Goal: Complete application form

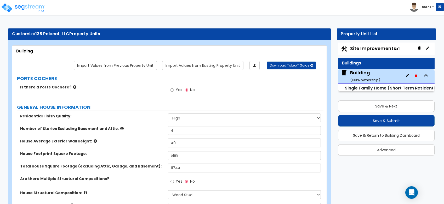
select select "2"
select select "7"
select select "3"
select select "5"
select select "2"
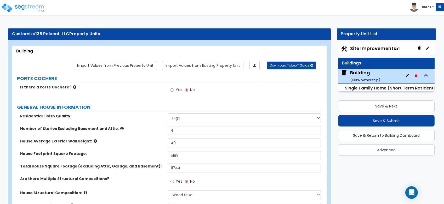
select select "1"
select select "3"
select select "2"
select select "4"
select select "3"
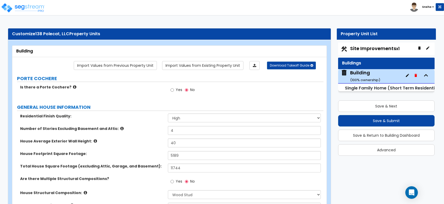
select select "1"
select select "3"
select select "5"
select select "1"
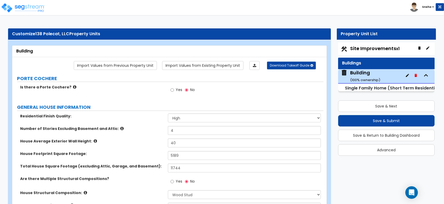
select select "1"
select select "2"
select select "1"
select select "2"
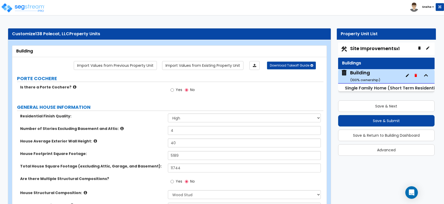
select select "5"
select select "1"
select select "3"
select select "7"
select select "2"
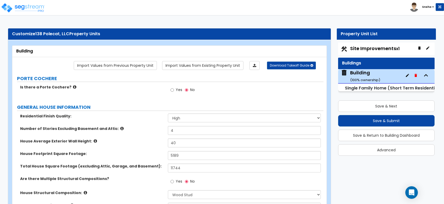
select select "2"
select select "3"
select select "1"
select select "3"
select select "1"
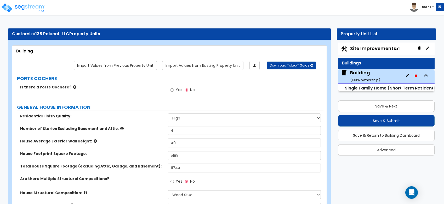
select select "4"
select select "2"
select select "5"
select select "1"
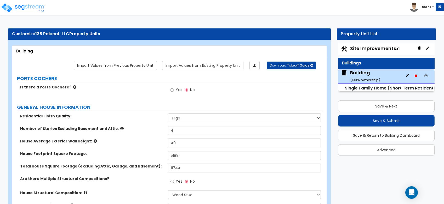
select select "2"
select select "5"
select select "1"
select select "7"
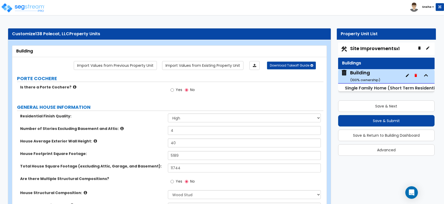
select select "1"
select select "2"
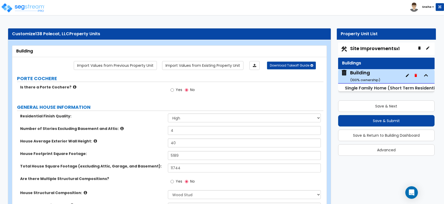
select select "1"
select select "2"
select select "4"
select select "3"
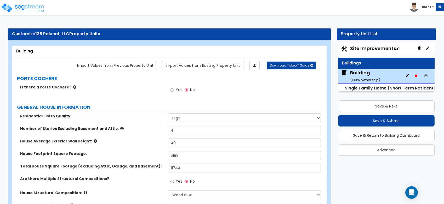
select select "2"
select select "3"
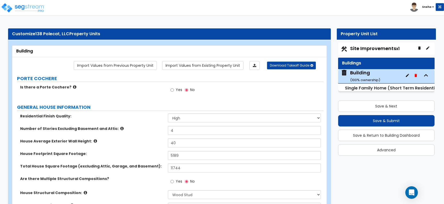
select select "2"
select select "1"
select select "2"
select select "3"
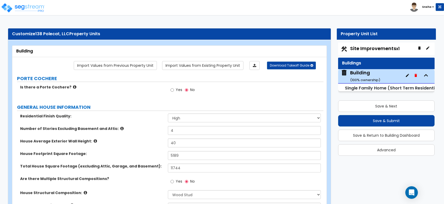
select select "2"
select select "1"
select select "2"
select select "1"
select select "3"
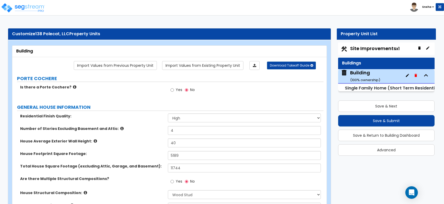
select select "2"
select select "1"
select select "2"
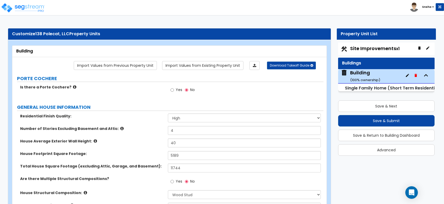
select select "3"
select select "2"
select select "1"
select select "2"
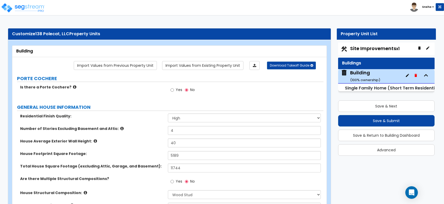
select select "2"
select select "3"
select select "2"
select select "1"
select select "2"
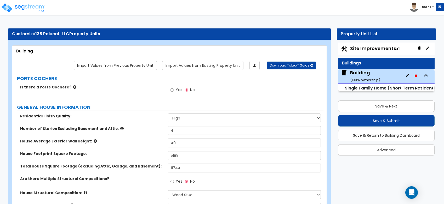
select select "2"
select select "3"
select select "2"
select select "1"
select select "2"
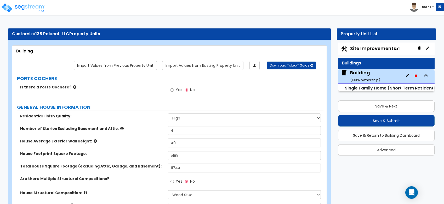
select select "1"
select select "3"
select select "2"
select select "1"
select select "2"
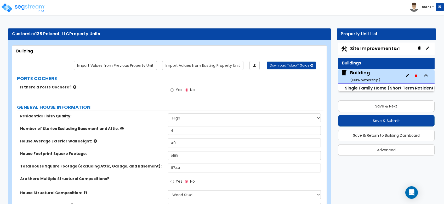
select select "1"
select select "3"
select select "2"
select select "1"
select select "2"
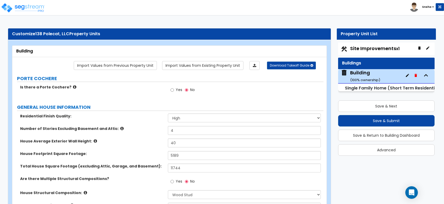
select select "1"
select select "3"
select select "2"
select select "1"
select select "3"
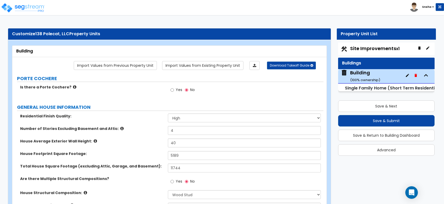
select select "2"
select select "1"
select select "2"
select select "3"
select select "1"
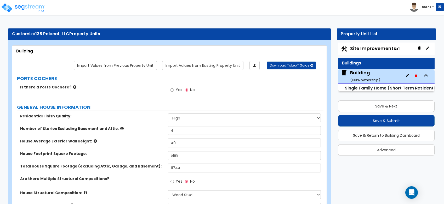
select select "2"
select select "1"
select select "2"
select select "1"
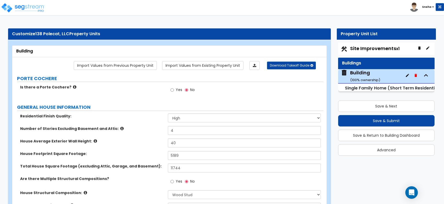
select select "2"
select select "3"
select select "1"
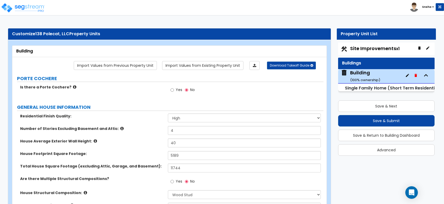
select select "3"
select select "1"
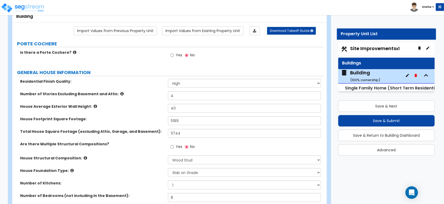
scroll to position [29, 0]
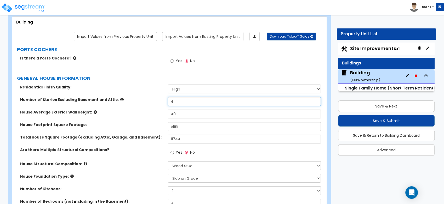
drag, startPoint x: 176, startPoint y: 101, endPoint x: 159, endPoint y: 105, distance: 16.8
click at [159, 105] on div "Number of Stories Excluding Basement and Attic: 4" at bounding box center [167, 103] width 311 height 13
type input "3"
click at [153, 106] on div "Number of Stories Excluding Basement and Attic: 3" at bounding box center [167, 103] width 311 height 13
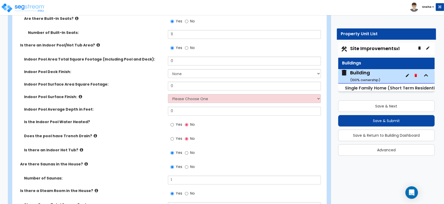
scroll to position [2150, 0]
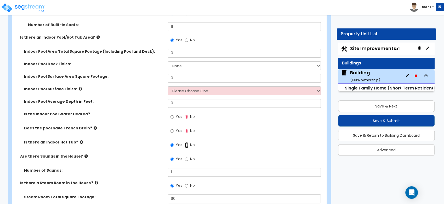
click at [186, 144] on input "No" at bounding box center [186, 145] width 3 height 6
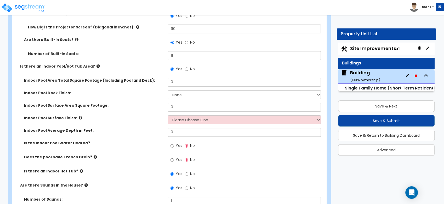
scroll to position [1975, 0]
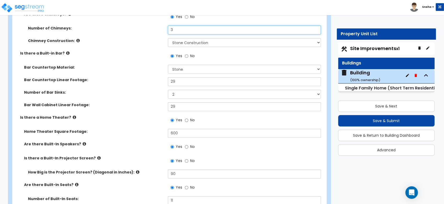
drag, startPoint x: 180, startPoint y: 31, endPoint x: 161, endPoint y: 30, distance: 19.6
click at [161, 30] on div "Number of Chimneys: 3" at bounding box center [167, 32] width 311 height 13
type input "6"
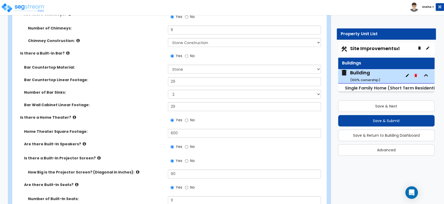
click at [155, 30] on div "Number of Chimneys: 6" at bounding box center [167, 32] width 311 height 13
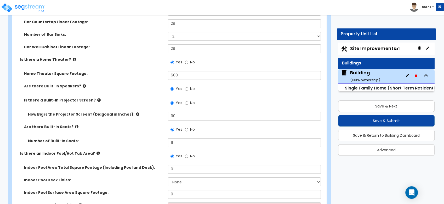
scroll to position [2062, 0]
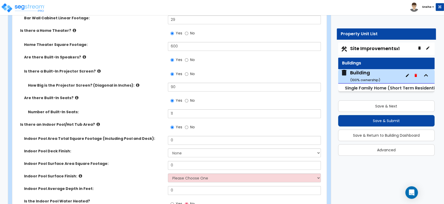
click at [142, 108] on div "Are there Built-In Seats? Yes No" at bounding box center [167, 102] width 311 height 14
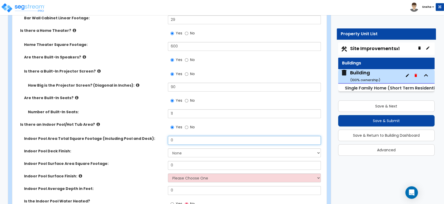
drag, startPoint x: 180, startPoint y: 141, endPoint x: 140, endPoint y: 141, distance: 40.5
click at [140, 141] on div "Indoor Pool Area Total Square Footage (Including Pool and Deck): 0" at bounding box center [167, 142] width 311 height 13
click at [180, 139] on input "0" at bounding box center [244, 140] width 153 height 9
click at [165, 140] on div "Indoor Pool Area Total Square Footage (Including Pool and Deck): 0" at bounding box center [167, 142] width 311 height 13
click at [172, 141] on input "0" at bounding box center [244, 140] width 153 height 9
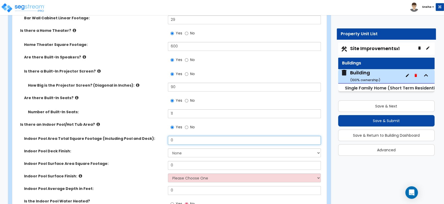
click at [156, 139] on div "Indoor Pool Area Total Square Footage (Including Pool and Deck): 0" at bounding box center [167, 142] width 311 height 13
type input "721"
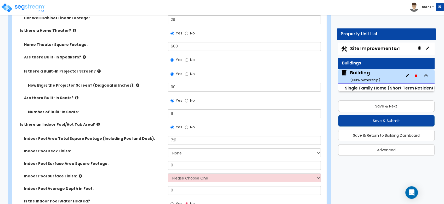
click at [127, 151] on label "Indoor Pool Deck Finish:" at bounding box center [94, 151] width 140 height 5
click at [180, 155] on select "None Tile Concrete" at bounding box center [244, 153] width 153 height 9
select select "1"
click at [168, 149] on select "None Tile Concrete" at bounding box center [244, 153] width 153 height 9
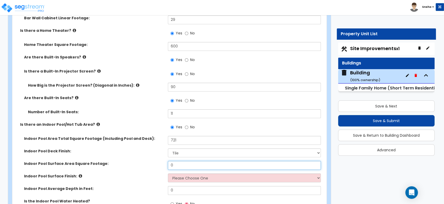
drag, startPoint x: 182, startPoint y: 166, endPoint x: 156, endPoint y: 168, distance: 26.5
click at [156, 168] on div "Indoor Pool Surface Area Square Footage: 0" at bounding box center [167, 167] width 311 height 13
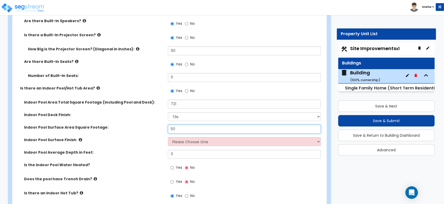
scroll to position [2121, 0]
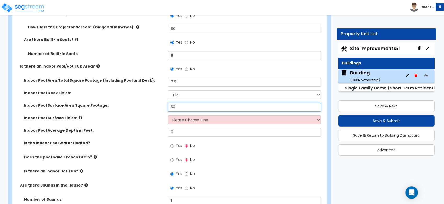
type input "50"
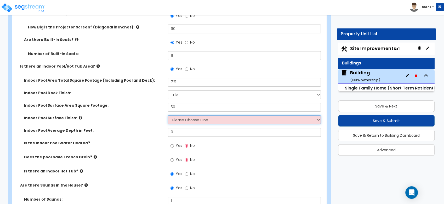
click at [183, 120] on select "Please Choose One Tile Plaster" at bounding box center [244, 120] width 153 height 9
click at [189, 122] on select "Please Choose One Tile Plaster" at bounding box center [244, 120] width 153 height 9
select select "1"
click at [168, 116] on select "Please Choose One Tile Plaster" at bounding box center [244, 120] width 153 height 9
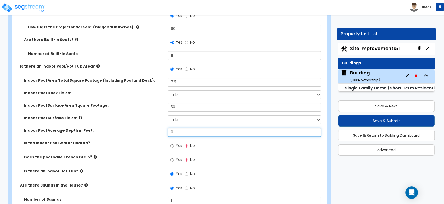
drag, startPoint x: 185, startPoint y: 130, endPoint x: 132, endPoint y: 133, distance: 53.4
click at [132, 133] on div "Indoor Pool Average Depth in Feet: 0" at bounding box center [167, 134] width 311 height 13
type input "5"
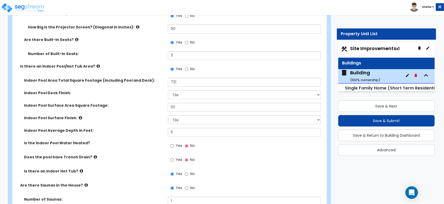
click at [118, 134] on div "Indoor Pool Average Depth in Feet: 5" at bounding box center [167, 134] width 311 height 13
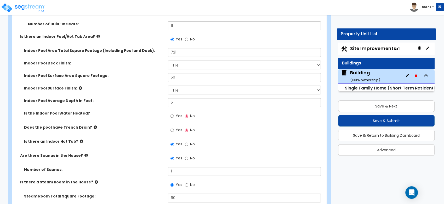
scroll to position [2179, 0]
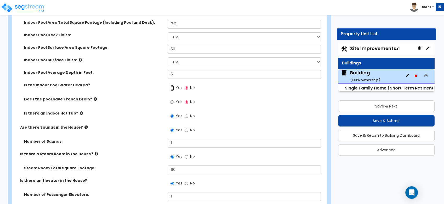
click at [172, 86] on input "Yes" at bounding box center [171, 88] width 3 height 6
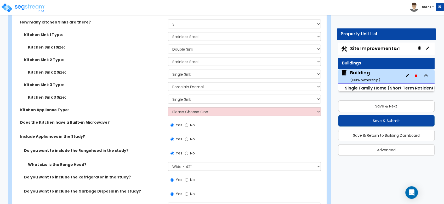
scroll to position [3457, 0]
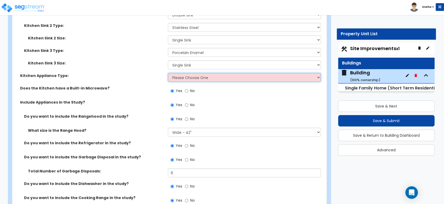
click at [180, 73] on select "Please Choose One Gas Electric" at bounding box center [244, 77] width 153 height 9
select select "1"
click at [168, 73] on select "Please Choose One Gas Electric" at bounding box center [244, 77] width 153 height 9
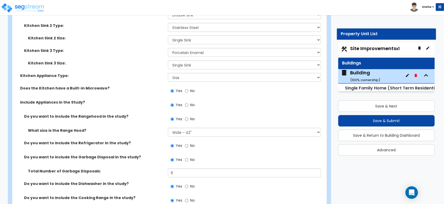
click at [148, 76] on label "Kitchen Appliance Type:" at bounding box center [92, 75] width 144 height 5
click at [130, 96] on div "Does the Kitchen have a Built-in Microwave? Yes No" at bounding box center [167, 93] width 311 height 14
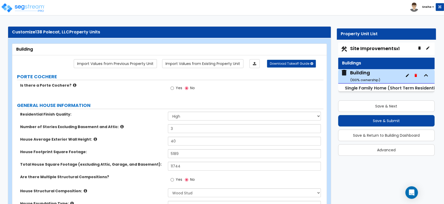
scroll to position [0, 0]
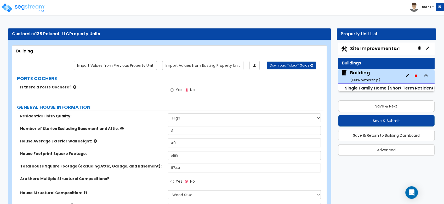
click at [367, 48] on span "Site Improvements x1" at bounding box center [374, 48] width 49 height 7
select select "2"
select select "1"
select select "3"
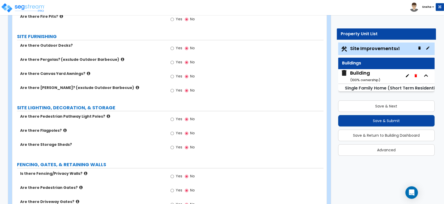
scroll to position [527, 0]
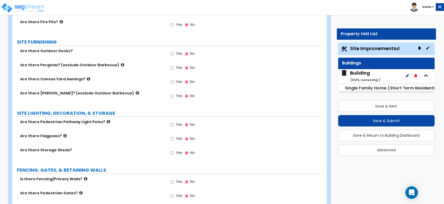
click at [87, 79] on icon at bounding box center [88, 79] width 3 height 4
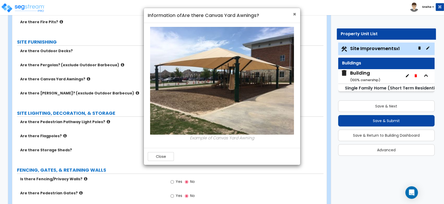
drag, startPoint x: 293, startPoint y: 13, endPoint x: 214, endPoint y: 23, distance: 79.1
click at [292, 13] on div "× Information of Are there Canvas Yard Awnings?" at bounding box center [222, 15] width 156 height 15
click at [294, 14] on span "×" at bounding box center [294, 14] width 3 height 8
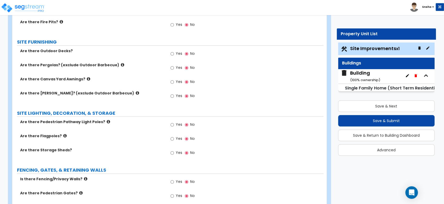
click at [121, 65] on icon at bounding box center [122, 65] width 3 height 4
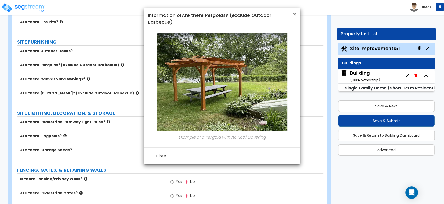
click at [295, 14] on span "×" at bounding box center [294, 14] width 3 height 8
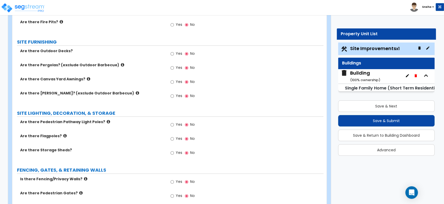
click at [136, 93] on icon at bounding box center [137, 93] width 3 height 4
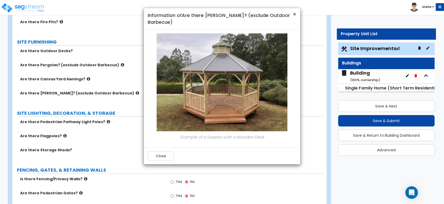
click at [295, 15] on span "×" at bounding box center [294, 14] width 3 height 8
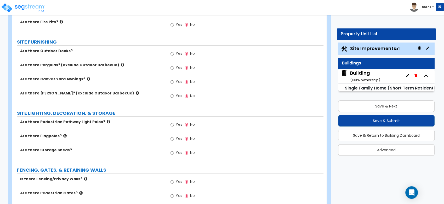
click at [364, 73] on div "Building ( 100 % ownership)" at bounding box center [365, 76] width 30 height 13
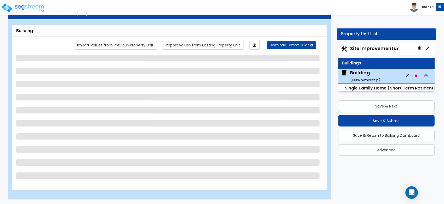
select select "2"
select select "7"
select select "3"
select select "5"
select select "2"
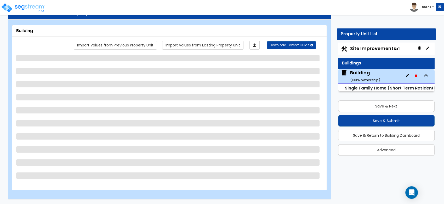
select select "1"
select select "3"
select select "2"
select select "4"
select select "3"
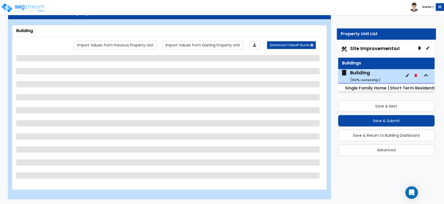
select select "1"
select select "3"
select select "5"
select select "1"
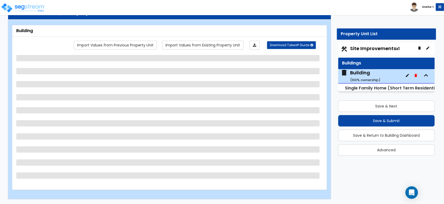
select select "1"
select select "2"
select select "5"
select select "1"
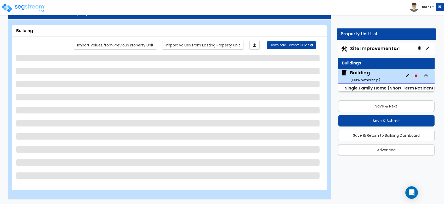
select select "3"
select select "7"
select select "2"
select select "3"
select select "1"
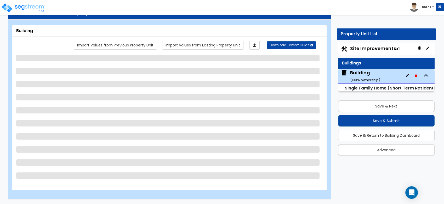
select select "3"
select select "1"
select select "4"
select select "2"
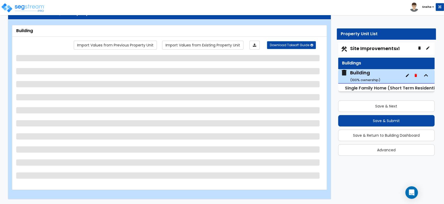
select select "5"
select select "1"
select select "2"
select select "5"
select select "1"
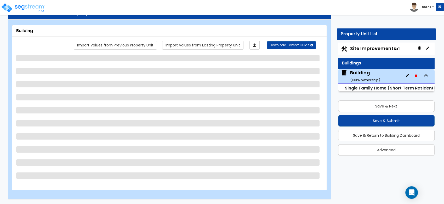
select select "1"
select select "7"
select select "1"
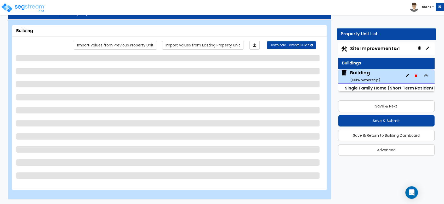
select select "2"
select select "1"
select select "2"
select select "4"
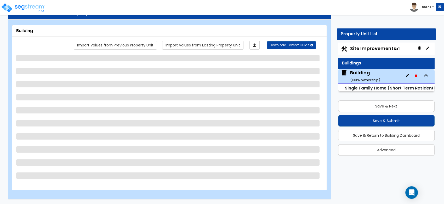
select select "3"
select select "2"
select select "1"
select select "2"
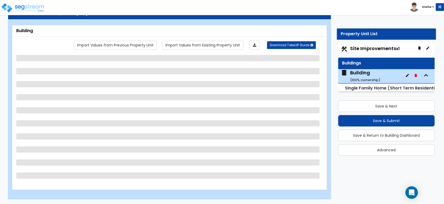
select select "2"
select select "3"
select select "2"
select select "1"
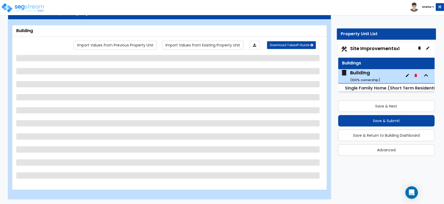
select select "2"
select select "3"
select select "2"
select select "1"
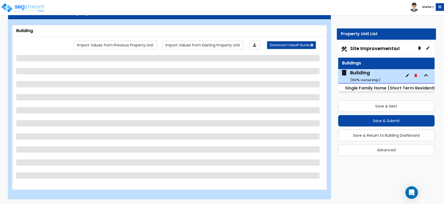
select select "2"
select select "1"
select select "3"
select select "2"
select select "1"
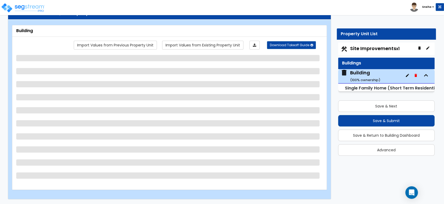
select select "1"
select select "2"
select select "3"
select select "2"
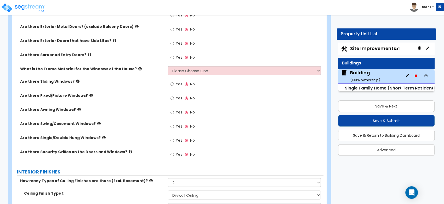
scroll to position [1066, 0]
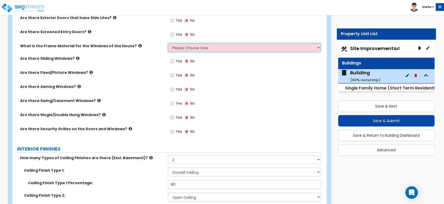
click at [197, 46] on select "Please Choose One Vinyl Aluminum Wood" at bounding box center [244, 47] width 153 height 9
click at [168, 43] on select "Please Choose One Vinyl Aluminum Wood" at bounding box center [244, 47] width 153 height 9
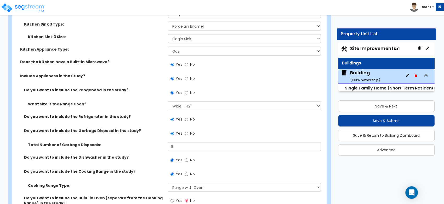
scroll to position [3506, 0]
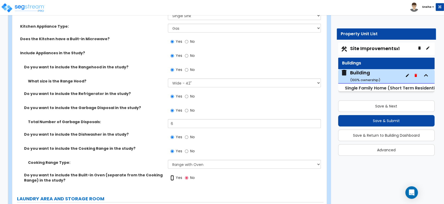
click at [170, 178] on input "Yes" at bounding box center [171, 178] width 3 height 6
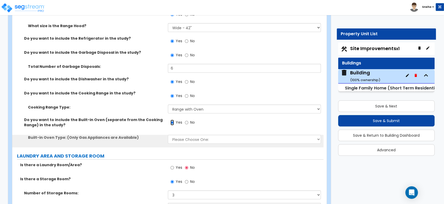
scroll to position [3593, 0]
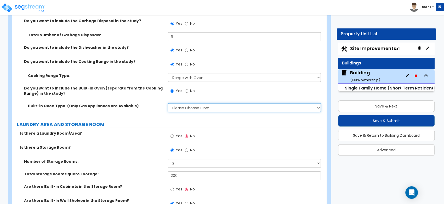
click at [179, 109] on select "Please Choose One: Single Double" at bounding box center [244, 108] width 153 height 9
click at [168, 104] on select "Please Choose One: Single Double" at bounding box center [244, 108] width 153 height 9
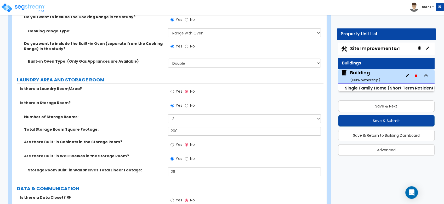
scroll to position [3652, 0]
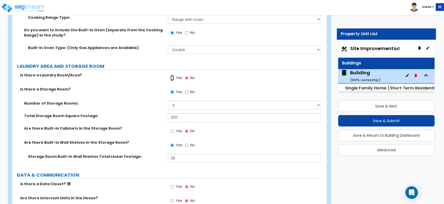
click at [173, 78] on input "Yes" at bounding box center [171, 78] width 3 height 6
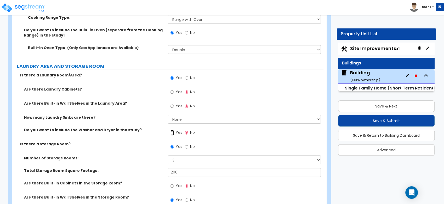
click at [172, 131] on input "Yes" at bounding box center [171, 133] width 3 height 6
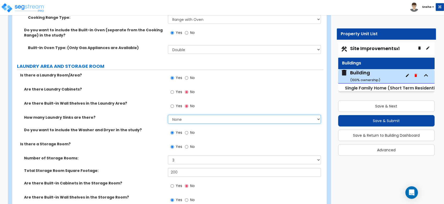
click at [184, 120] on select "None 1 2 3" at bounding box center [244, 119] width 153 height 9
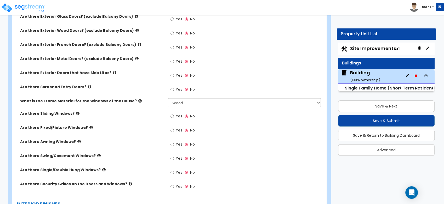
scroll to position [1034, 0]
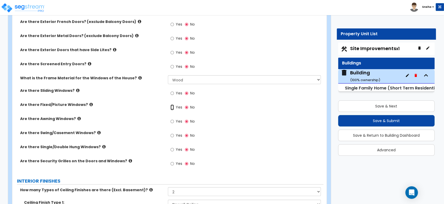
click at [172, 107] on input "Yes" at bounding box center [171, 108] width 3 height 6
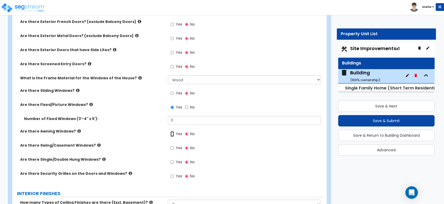
click at [174, 133] on input "Yes" at bounding box center [171, 135] width 3 height 6
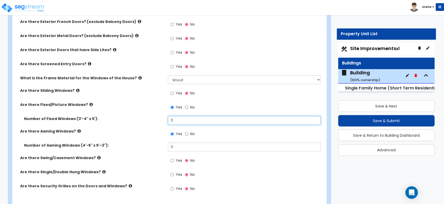
click at [181, 116] on input "0" at bounding box center [244, 120] width 153 height 9
click at [170, 119] on input "0" at bounding box center [244, 120] width 153 height 9
click at [158, 121] on label "Number of Fixed Windows (3'-4" x 5'):" at bounding box center [94, 118] width 140 height 5
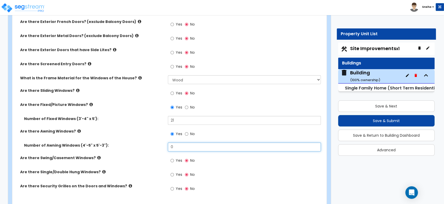
drag, startPoint x: 169, startPoint y: 145, endPoint x: 164, endPoint y: 145, distance: 4.8
click at [164, 145] on div "Number of Awning Windows (4'-5" x 5'-3"): 0" at bounding box center [167, 149] width 311 height 13
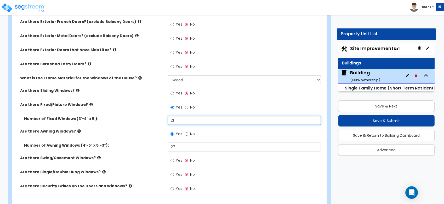
drag, startPoint x: 186, startPoint y: 121, endPoint x: 169, endPoint y: 120, distance: 17.5
click at [169, 120] on input "21" at bounding box center [244, 120] width 153 height 9
click at [151, 126] on div "Number of Fixed Windows (3'-4" x 5'): 22" at bounding box center [167, 122] width 311 height 13
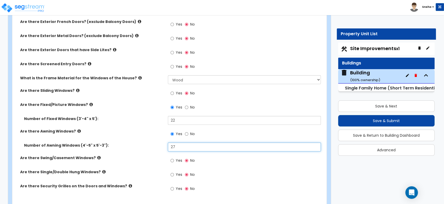
drag, startPoint x: 181, startPoint y: 147, endPoint x: 146, endPoint y: 147, distance: 35.3
click at [146, 147] on div "Number of Awning Windows (4'-5" x 5'-3"): 27" at bounding box center [167, 149] width 311 height 13
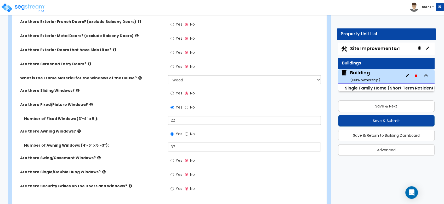
click at [146, 147] on label "Number of Awning Windows (4'-5" x 5'-3"):" at bounding box center [94, 145] width 140 height 5
drag, startPoint x: 177, startPoint y: 122, endPoint x: 162, endPoint y: 122, distance: 15.2
click at [162, 122] on div "Number of Fixed Windows (3'-4" x 5'): 22" at bounding box center [167, 122] width 311 height 13
click at [161, 119] on label "Number of Fixed Windows (3'-4" x 5'):" at bounding box center [94, 118] width 140 height 5
click at [155, 140] on div "Are there Awning Windows? Yes No" at bounding box center [167, 136] width 311 height 14
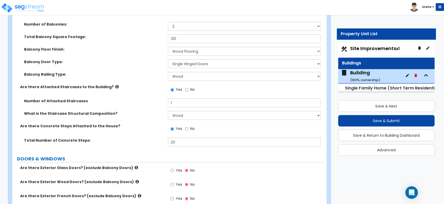
scroll to position [947, 0]
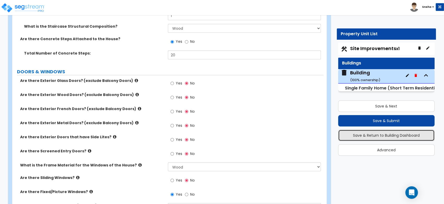
click at [406, 137] on button "Save & Return to Building Dashboard" at bounding box center [386, 136] width 97 height 12
